Goal: Task Accomplishment & Management: Use online tool/utility

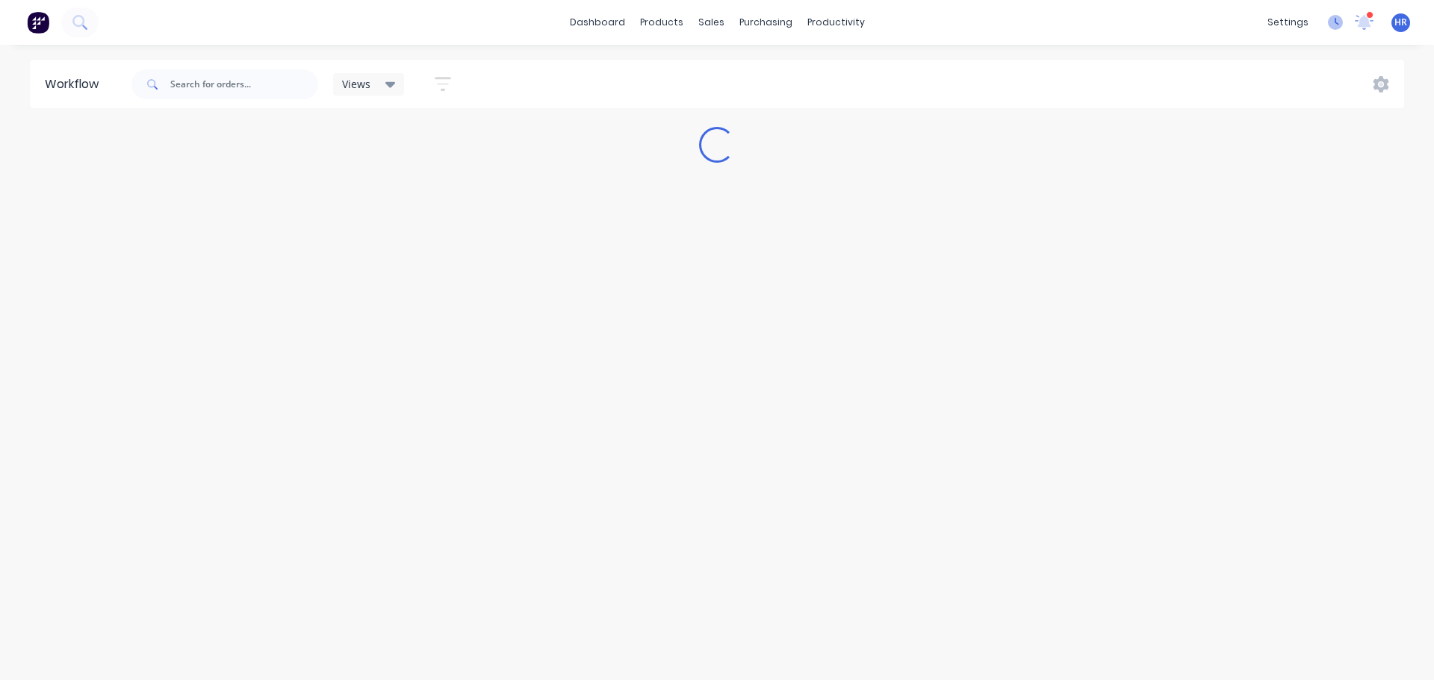
click at [1329, 21] on icon at bounding box center [1335, 22] width 15 height 15
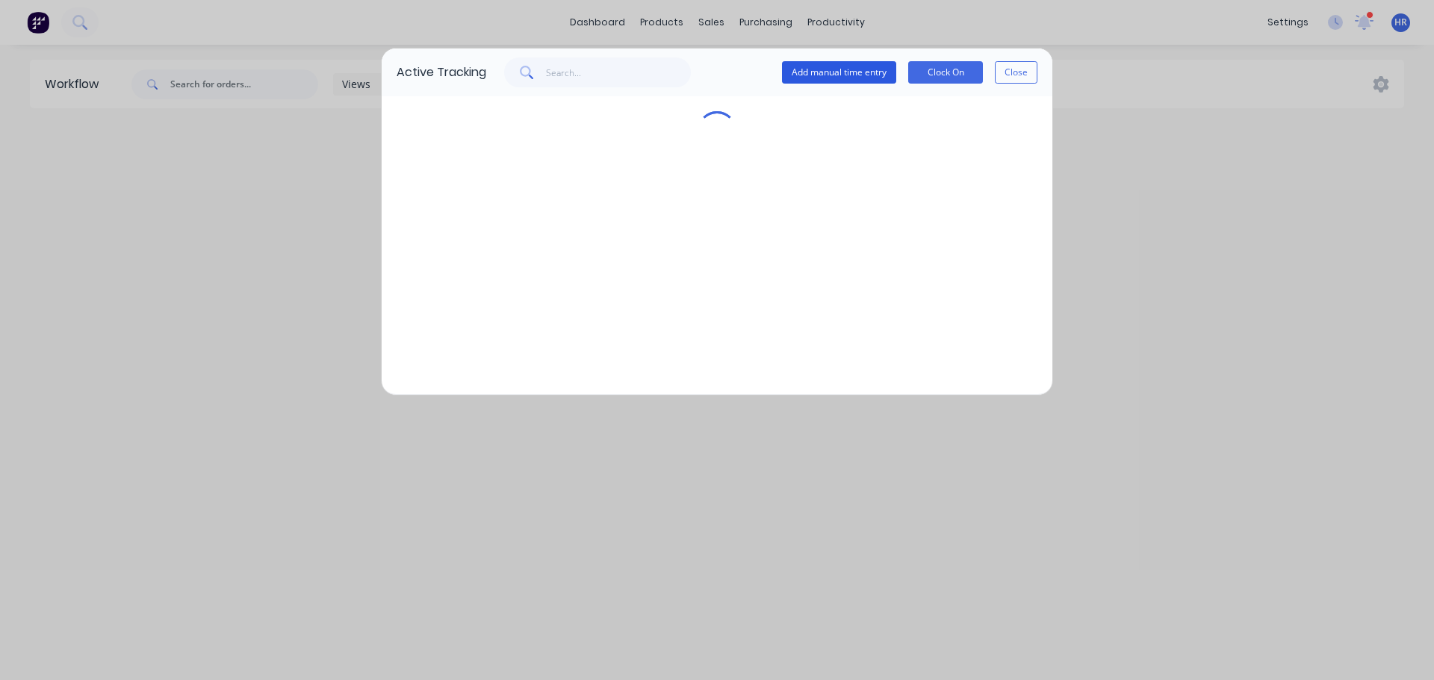
click at [874, 78] on button "Add manual time entry" at bounding box center [839, 72] width 114 height 22
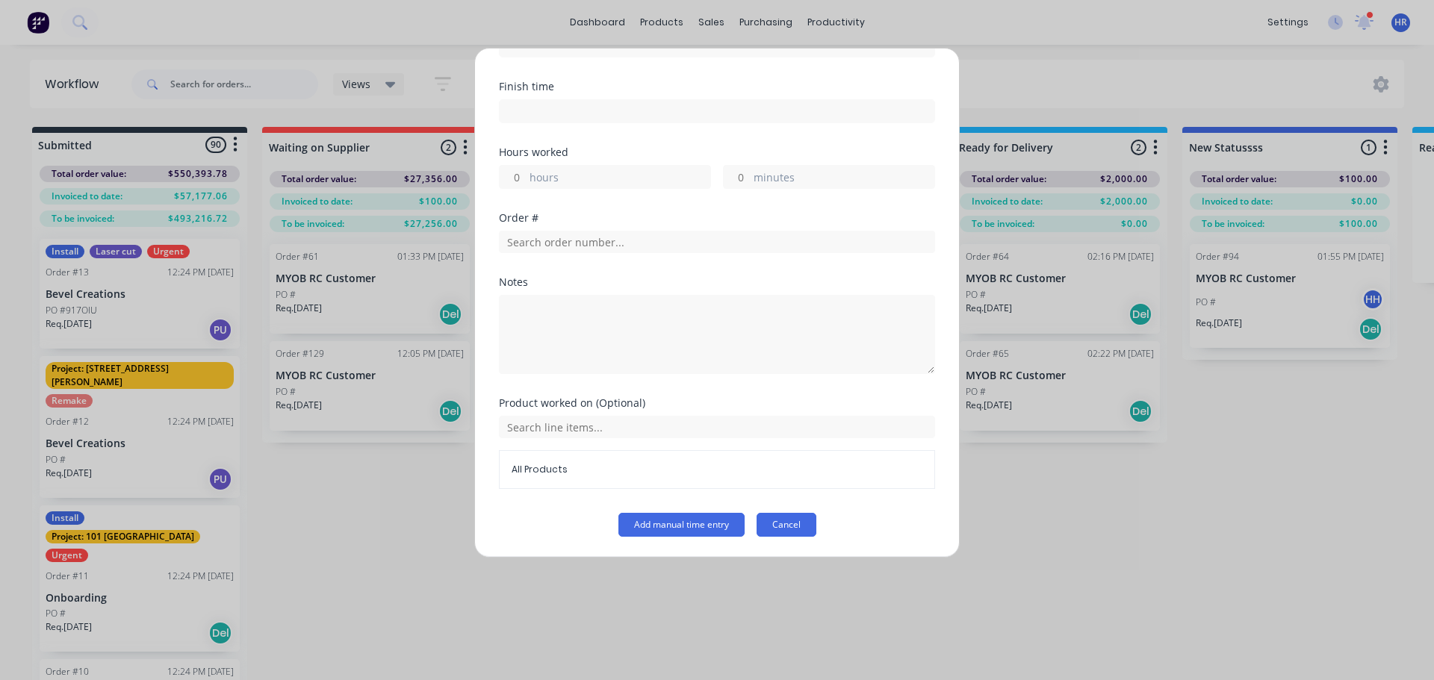
scroll to position [226, 0]
click at [790, 522] on button "Cancel" at bounding box center [787, 524] width 60 height 24
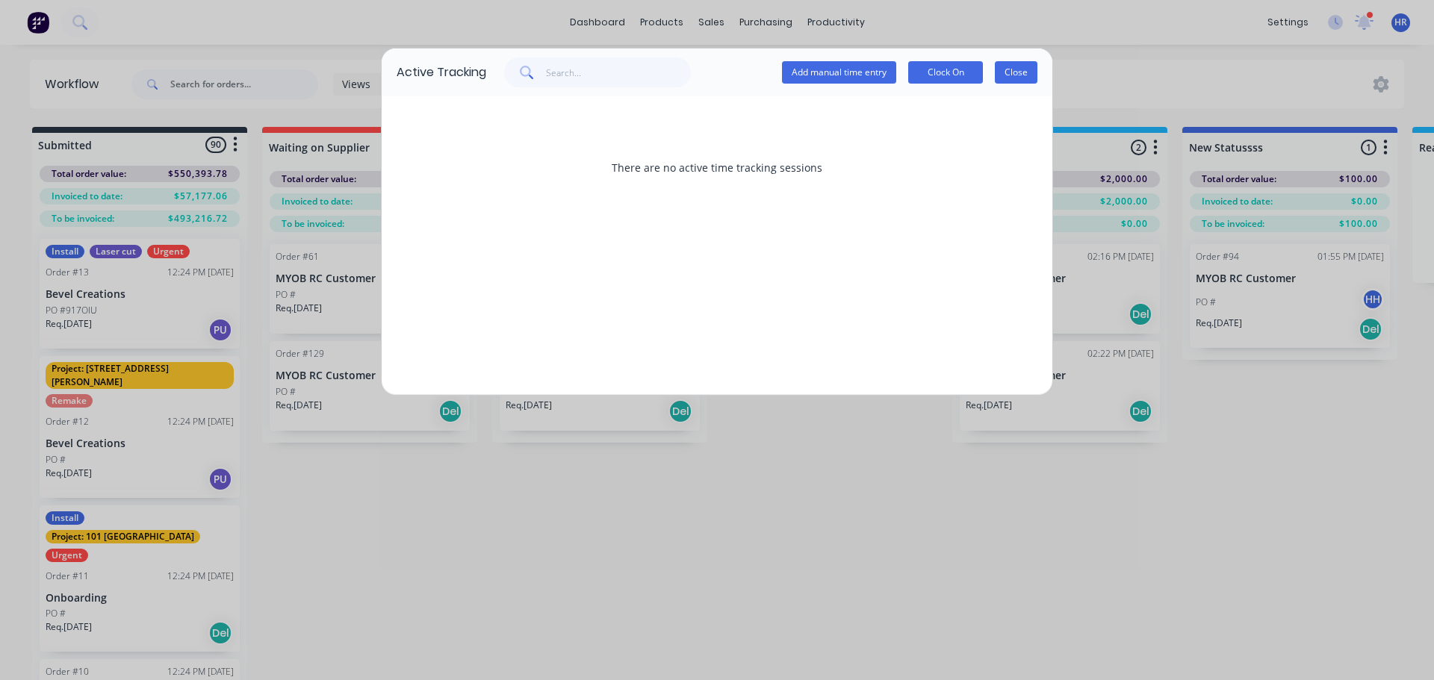
click at [1011, 76] on button "Close" at bounding box center [1016, 72] width 43 height 22
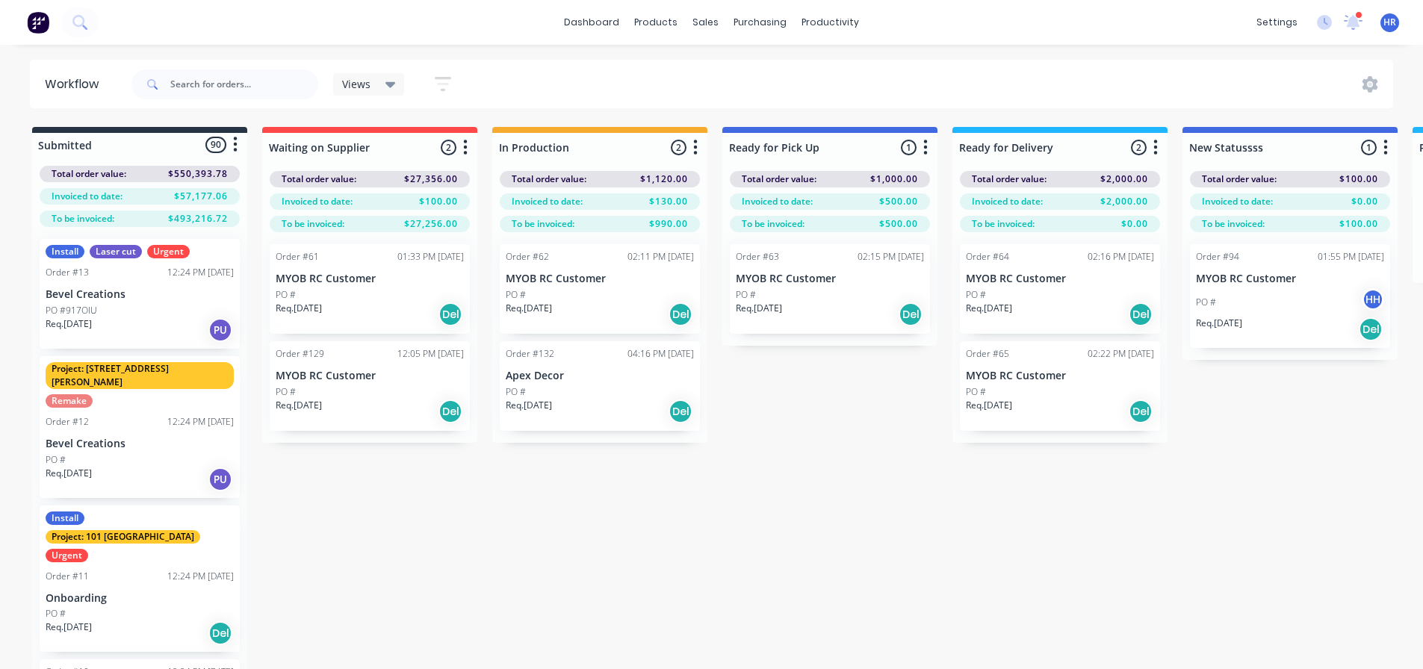
click at [1245, 10] on div "dashboard products sales purchasing productivity dashboard products Product Cat…" at bounding box center [711, 22] width 1423 height 45
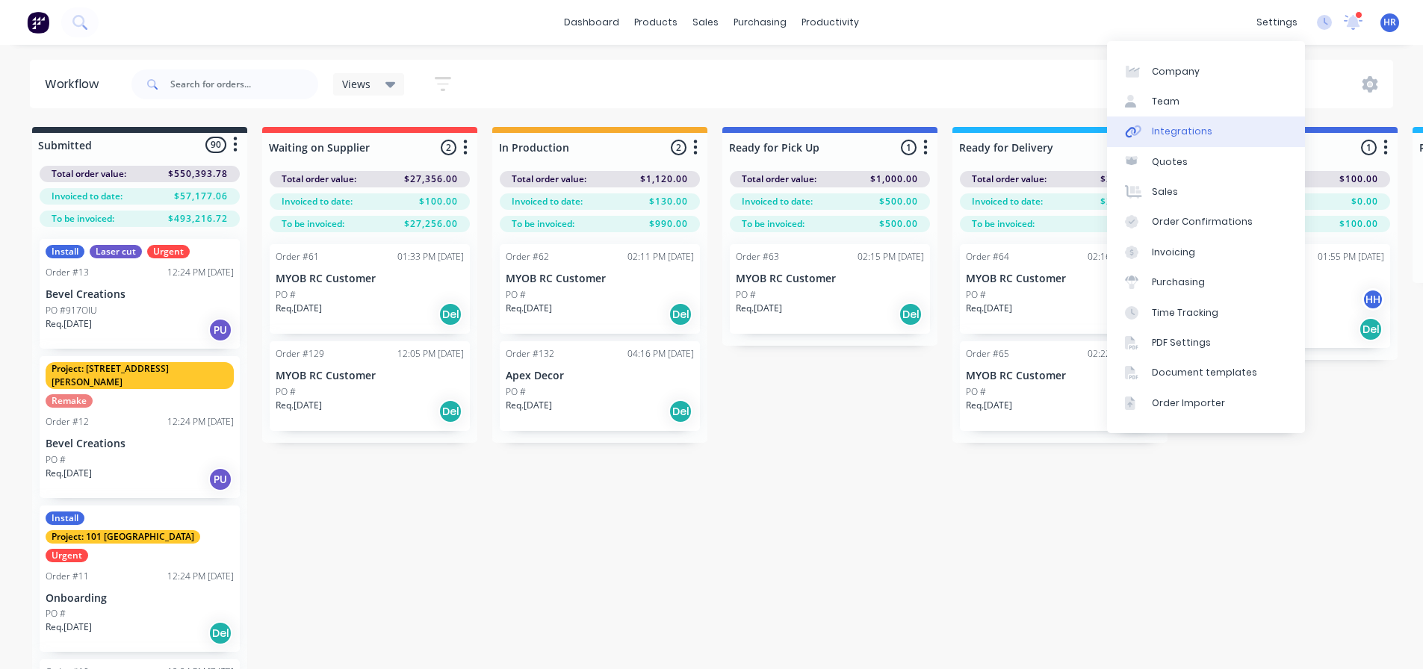
click at [1205, 127] on link "Integrations" at bounding box center [1206, 132] width 198 height 30
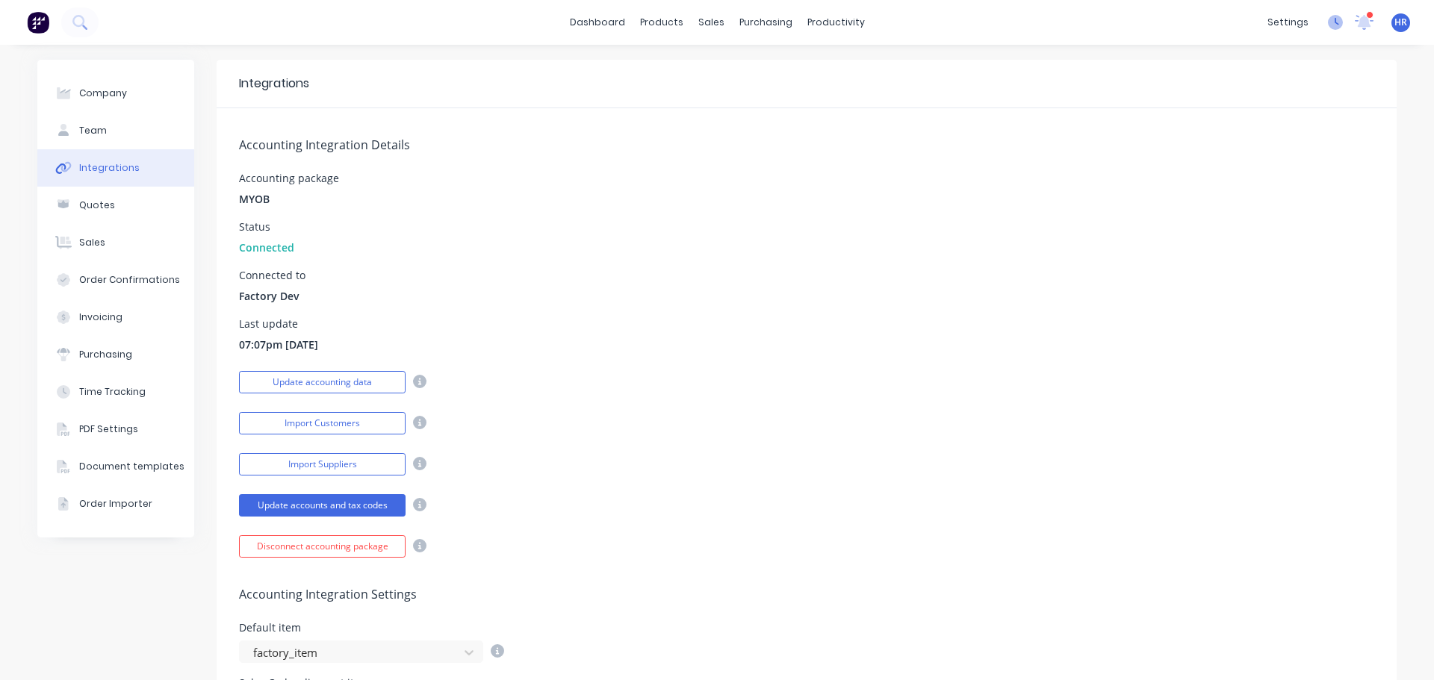
click at [1335, 24] on icon at bounding box center [1337, 21] width 4 height 7
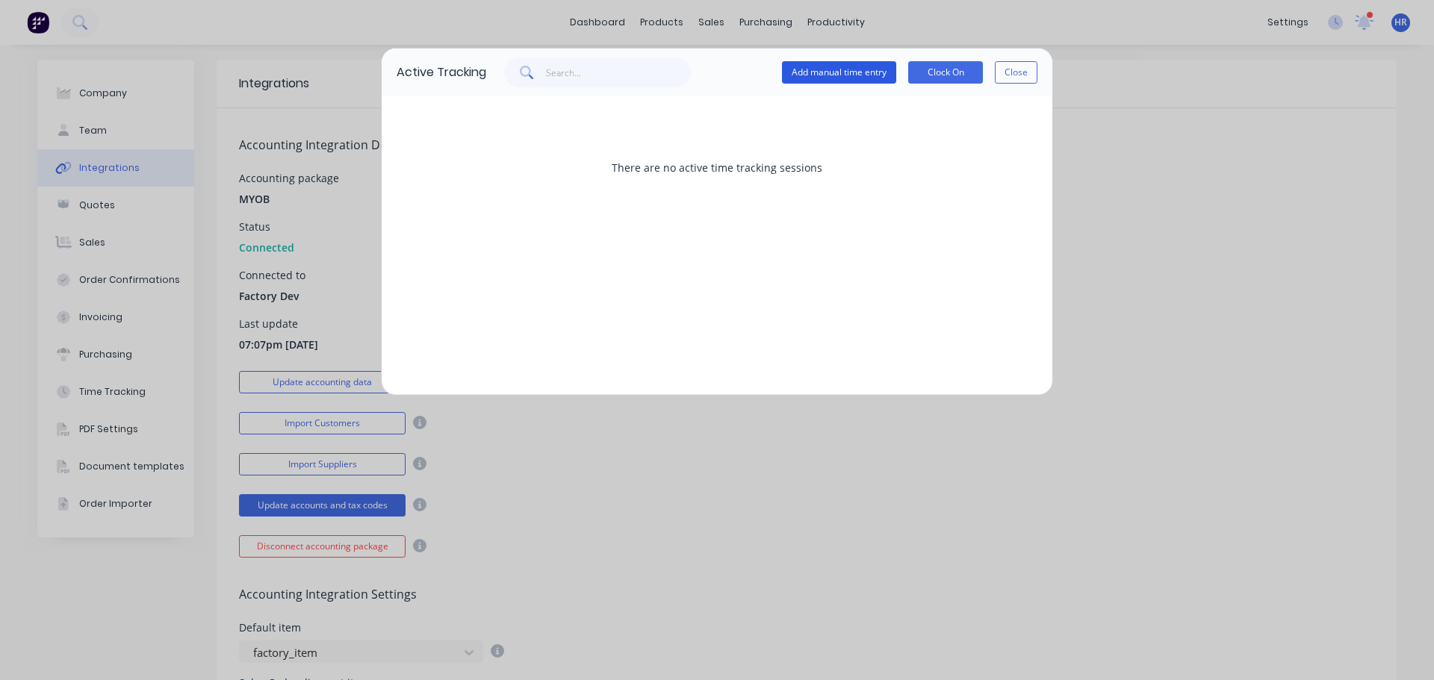
click at [819, 74] on button "Add manual time entry" at bounding box center [839, 72] width 114 height 22
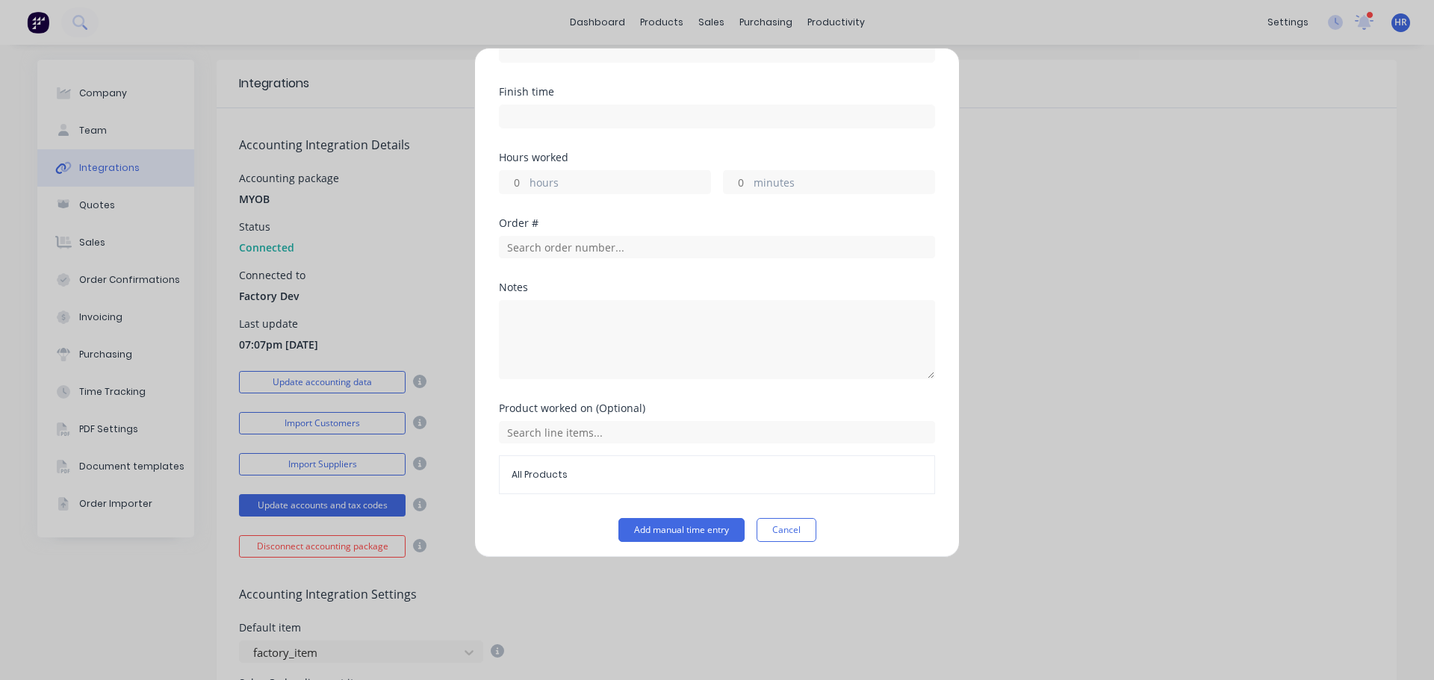
scroll to position [226, 0]
click at [802, 529] on button "Cancel" at bounding box center [787, 524] width 60 height 24
